Goal: Find specific page/section: Find specific page/section

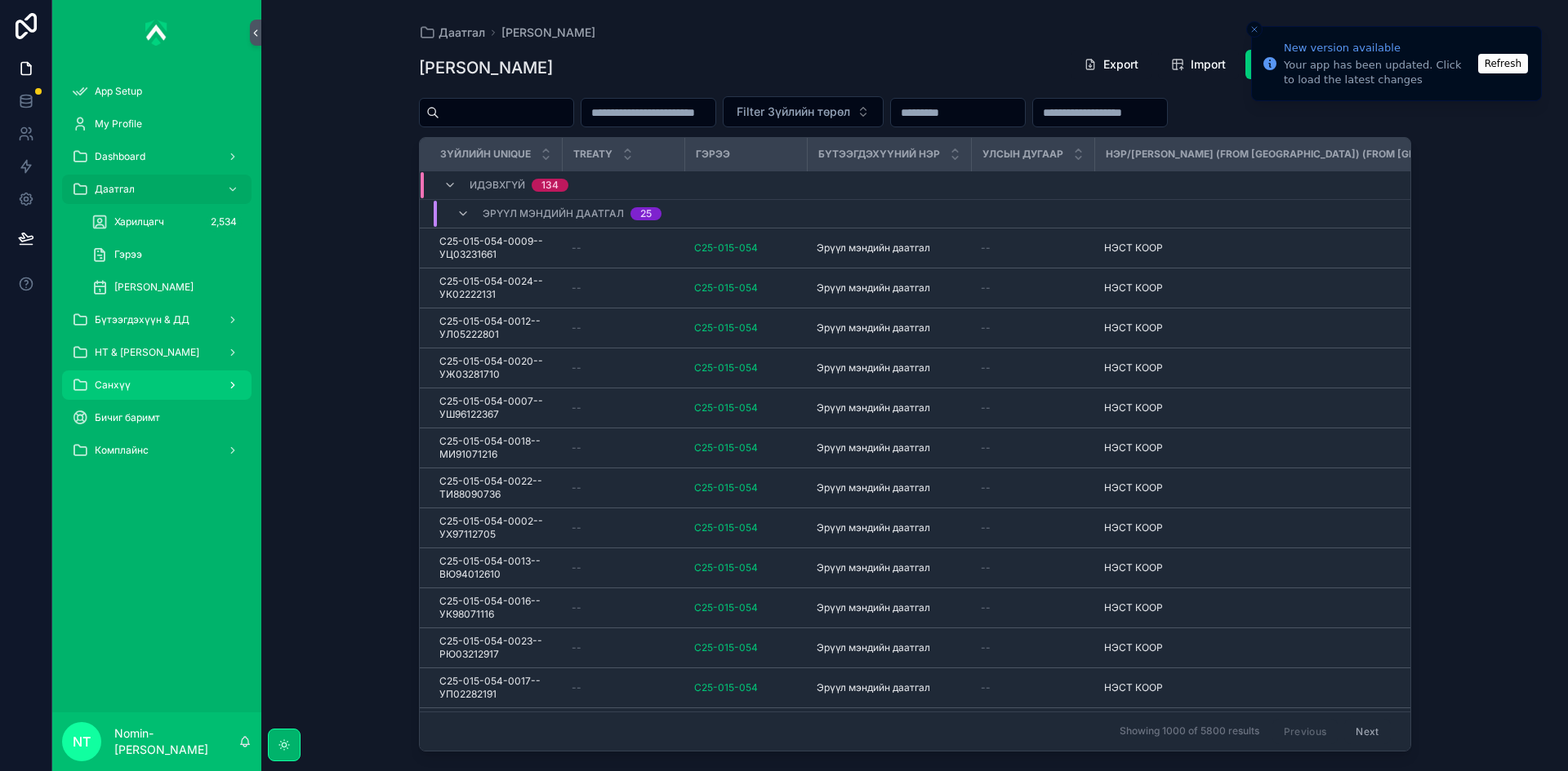
click at [196, 383] on div "Санхүү" at bounding box center [157, 385] width 169 height 26
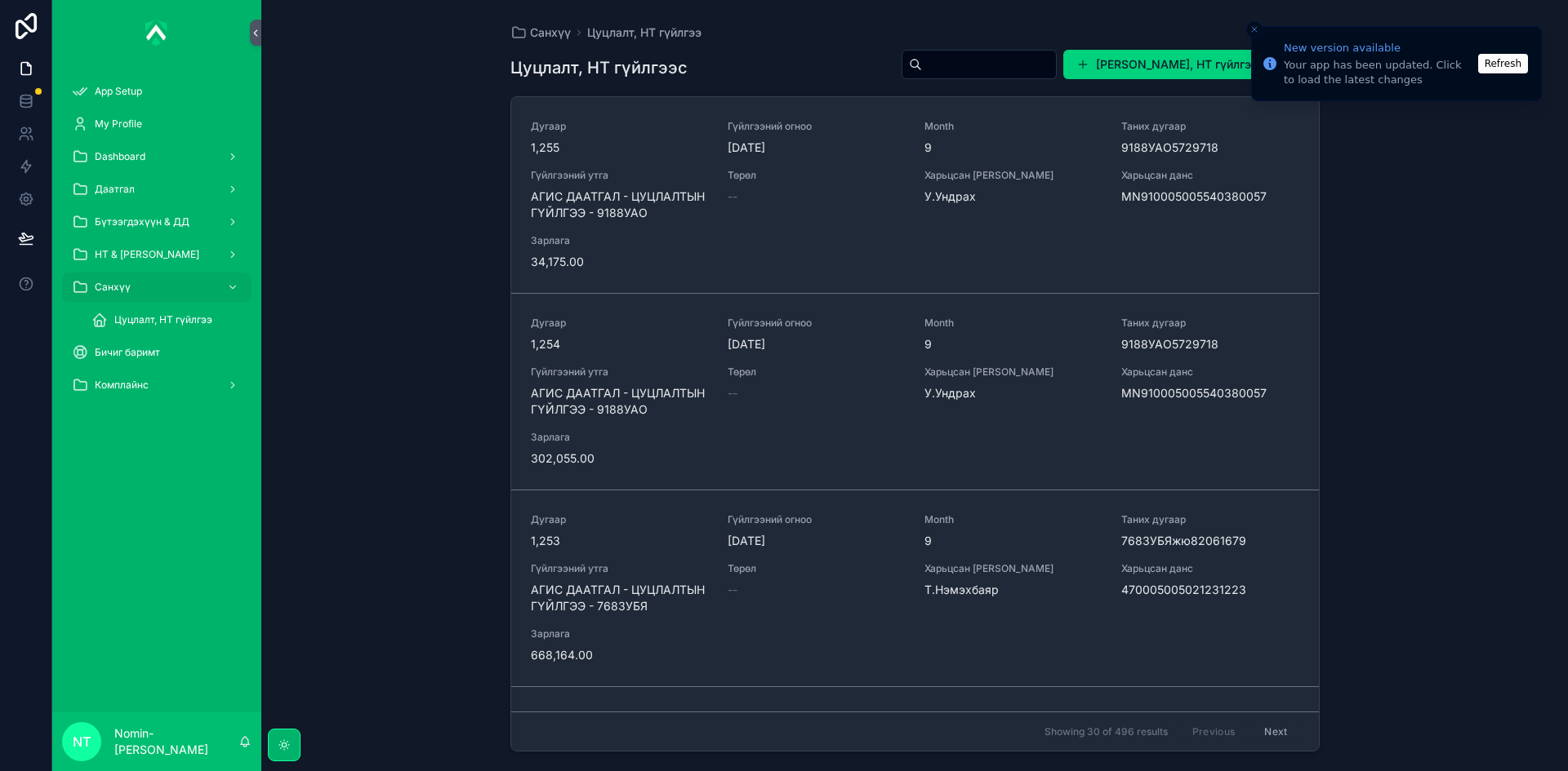
click at [1257, 23] on button "Close toast" at bounding box center [1255, 30] width 17 height 17
click at [1257, 24] on icon "Close toast" at bounding box center [1254, 29] width 10 height 10
click at [1508, 66] on button "Refresh" at bounding box center [1503, 63] width 50 height 19
